Goal: Book appointment/travel/reservation

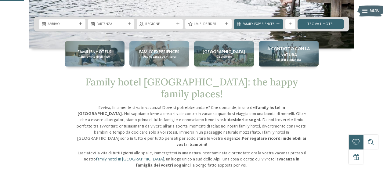
scroll to position [141, 0]
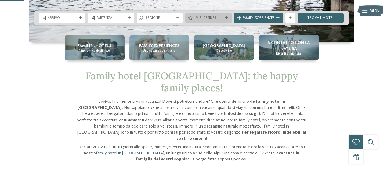
click at [203, 15] on div "I miei desideri" at bounding box center [209, 17] width 32 height 5
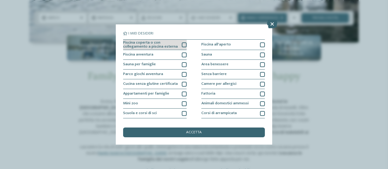
click at [179, 45] on div "Piscina coperta o con collegamento a piscina esterna" at bounding box center [155, 45] width 64 height 11
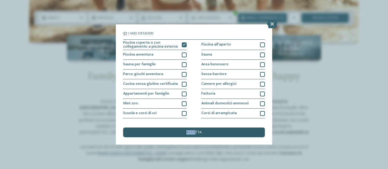
drag, startPoint x: 195, startPoint y: 126, endPoint x: 195, endPoint y: 131, distance: 4.6
click at [195, 131] on div "I miei desideri Piscina coperta o con collegamento a piscina esterna Piscina al…" at bounding box center [194, 85] width 142 height 106
click at [195, 131] on span "accetta" at bounding box center [194, 133] width 16 height 4
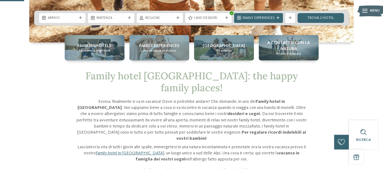
scroll to position [138, 0]
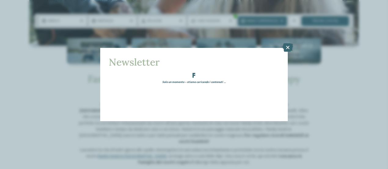
drag, startPoint x: 387, startPoint y: 17, endPoint x: 387, endPoint y: 45, distance: 27.5
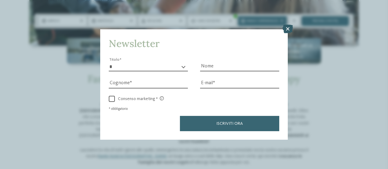
click at [288, 31] on icon at bounding box center [288, 29] width 10 height 9
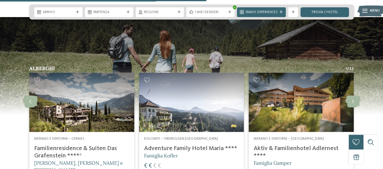
scroll to position [1207, 0]
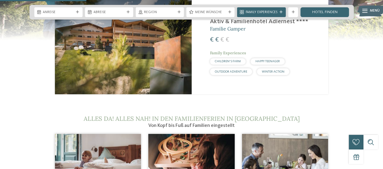
scroll to position [558, 0]
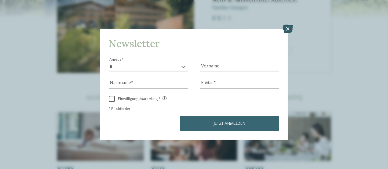
click at [288, 28] on icon at bounding box center [288, 29] width 10 height 9
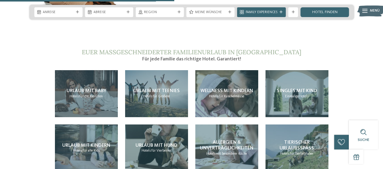
scroll to position [1022, 0]
